Goal: Information Seeking & Learning: Learn about a topic

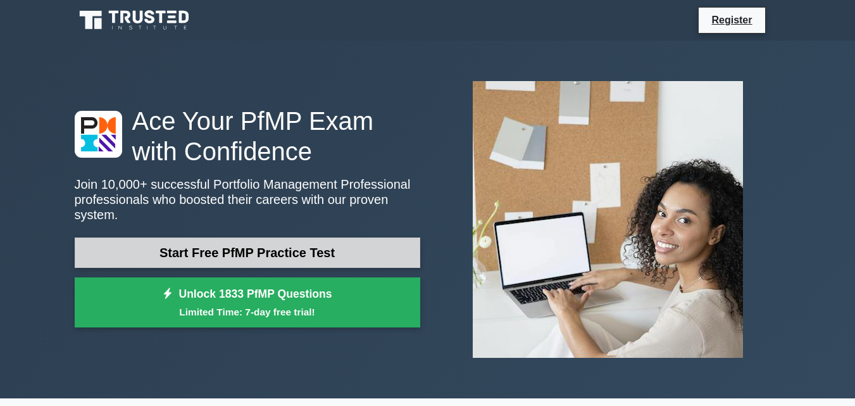
click at [391, 258] on link "Start Free PfMP Practice Test" at bounding box center [247, 252] width 345 height 30
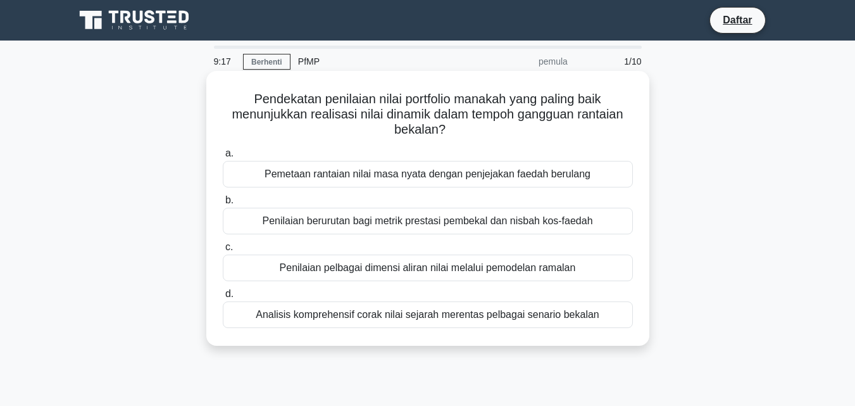
click at [486, 222] on font "Penilaian berurutan bagi metrik prestasi pembekal dan nisbah kos-faedah" at bounding box center [427, 220] width 330 height 11
click at [223, 204] on input "b. Penilaian berurutan bagi metrik prestasi pembekal dan nisbah kos-faedah" at bounding box center [223, 200] width 0 height 8
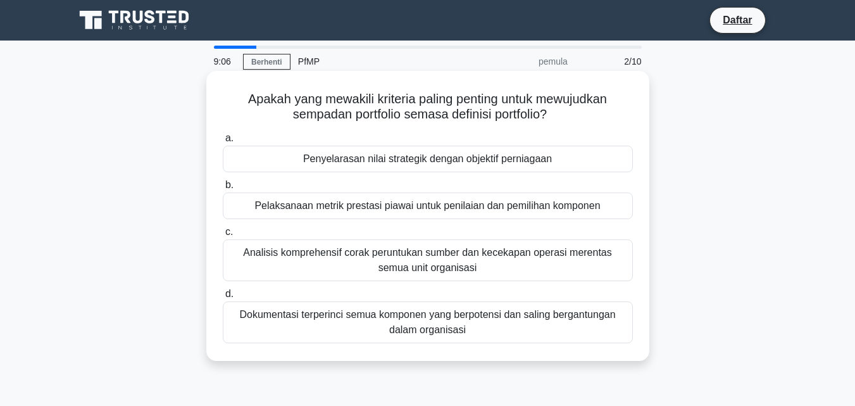
click at [509, 248] on font "Analisis komprehensif corak peruntukan sumber dan kecekapan operasi merentas se…" at bounding box center [427, 260] width 369 height 26
click at [223, 236] on input "c. Analisis komprehensif corak peruntukan sumber dan kecekapan operasi merentas…" at bounding box center [223, 232] width 0 height 8
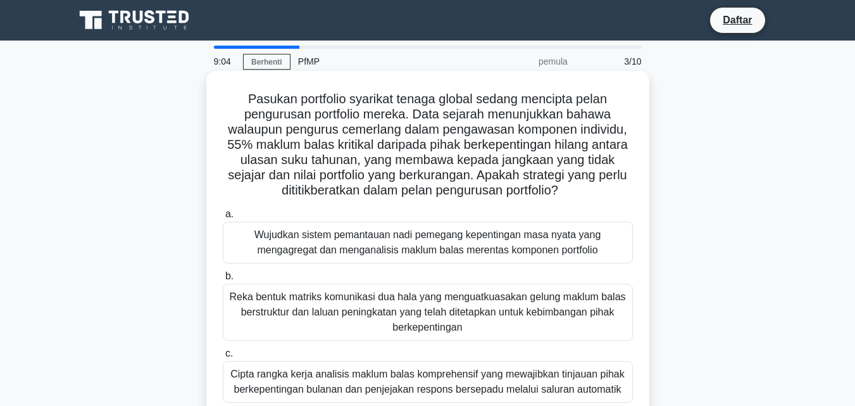
drag, startPoint x: 383, startPoint y: 322, endPoint x: 543, endPoint y: 239, distance: 179.7
click at [383, 322] on font "Reka bentuk matriks komunikasi dua hala yang menguatkuasakan gelung maklum bala…" at bounding box center [427, 312] width 399 height 46
click at [223, 280] on input "b. Reka bentuk matriks komunikasi dua hala yang menguatkuasakan gelung maklum b…" at bounding box center [223, 276] width 0 height 8
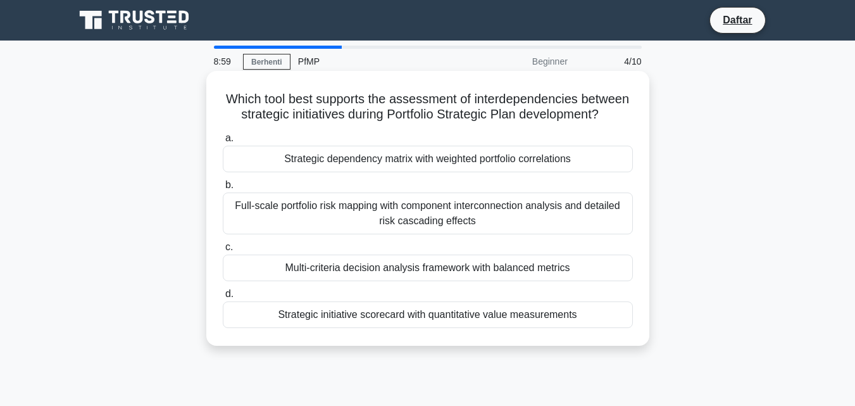
click at [471, 273] on div "Multi-criteria decision analysis framework with balanced metrics" at bounding box center [428, 267] width 410 height 27
click at [223, 251] on input "c. Multi-criteria decision analysis framework with balanced metrics" at bounding box center [223, 247] width 0 height 8
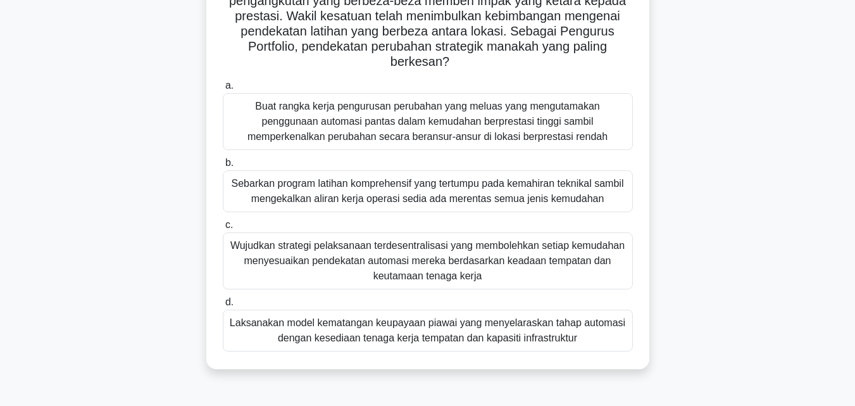
scroll to position [190, 0]
click at [342, 326] on font "Laksanakan model kematangan keupayaan piawai yang menyelaraskan tahap automasi …" at bounding box center [427, 329] width 395 height 26
click at [223, 306] on input "d. Laksanakan model kematangan keupayaan piawai yang menyelaraskan tahap automa…" at bounding box center [223, 301] width 0 height 8
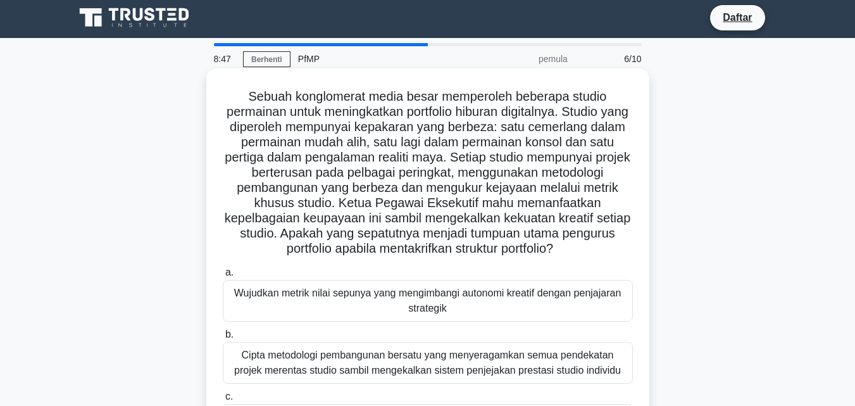
scroll to position [0, 0]
